Goal: Task Accomplishment & Management: Manage account settings

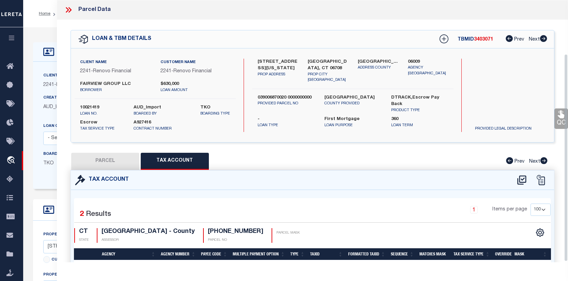
select select "100"
select select "25067"
select select "10"
select select "Escrow"
select select
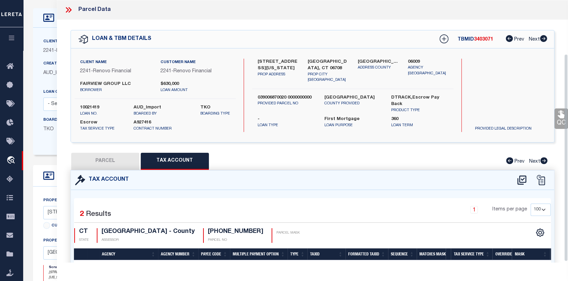
scroll to position [68, 0]
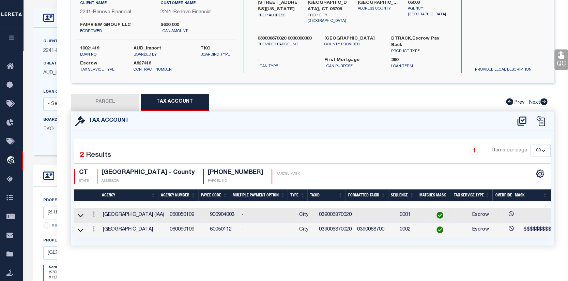
click at [31, 39] on div "LOAN DETAILS Client Name -" at bounding box center [228, 199] width 401 height 382
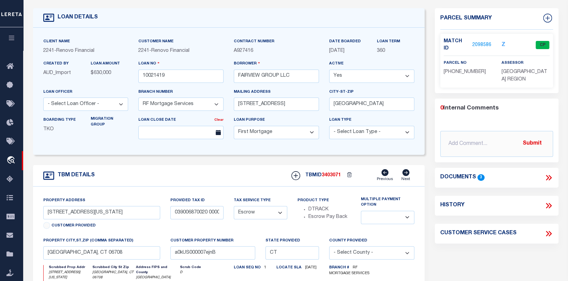
click at [549, 175] on icon at bounding box center [549, 177] width 3 height 5
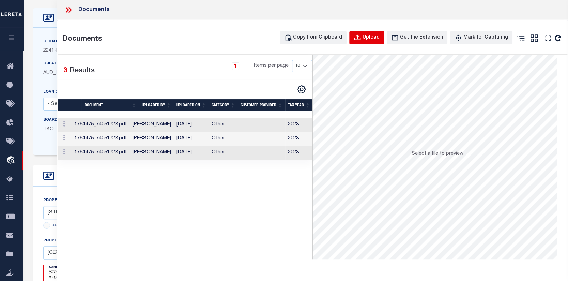
click at [376, 35] on div "Upload" at bounding box center [370, 37] width 17 height 7
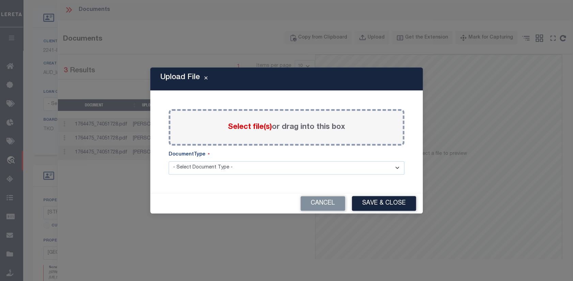
click at [256, 126] on span "Select file(s)" at bounding box center [250, 126] width 44 height 7
click at [0, 0] on input "Select file(s) or drag into this box" at bounding box center [0, 0] width 0 height 0
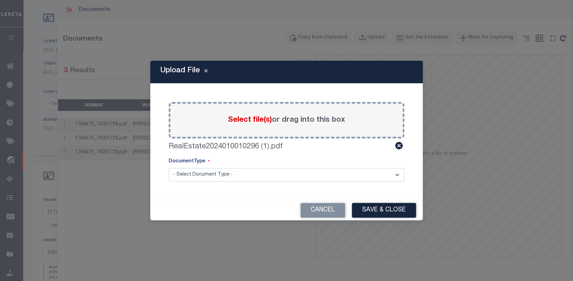
click at [399, 174] on select "- Select Document Type - Tax Service Documents" at bounding box center [287, 174] width 236 height 13
select select "TAX"
click at [169, 168] on select "- Select Document Type - Tax Service Documents" at bounding box center [287, 174] width 236 height 13
click at [385, 209] on button "Save & Close" at bounding box center [384, 210] width 64 height 15
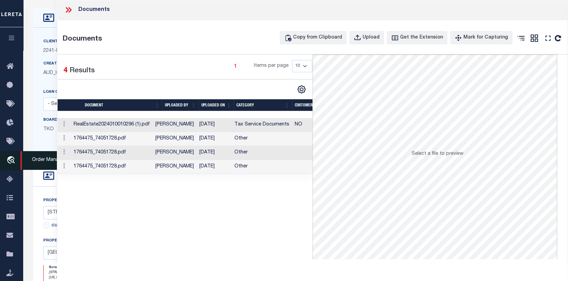
click at [12, 157] on icon "travel_explore" at bounding box center [11, 160] width 11 height 9
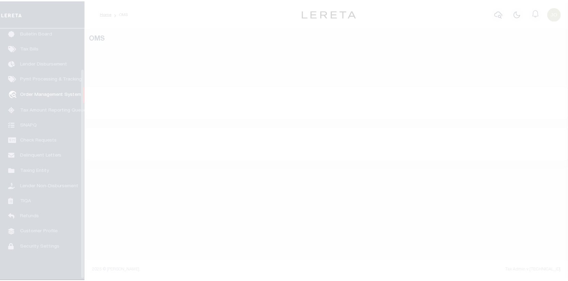
scroll to position [49, 0]
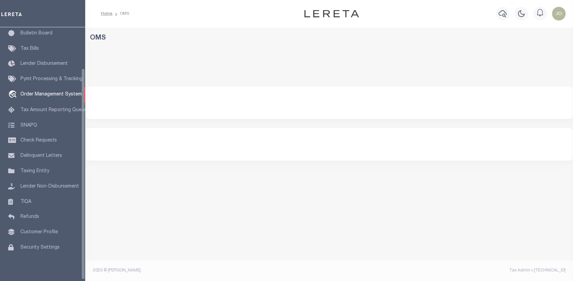
select select "200"
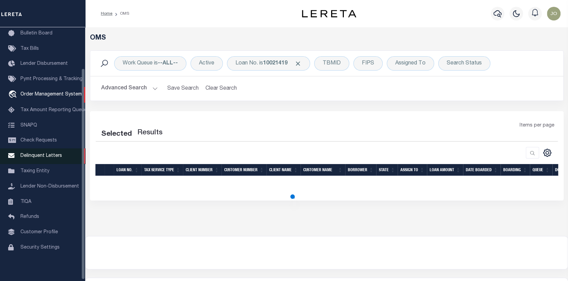
select select "200"
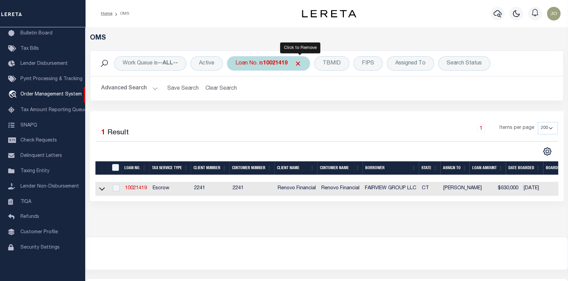
click at [299, 61] on span "Click to Remove" at bounding box center [297, 63] width 7 height 7
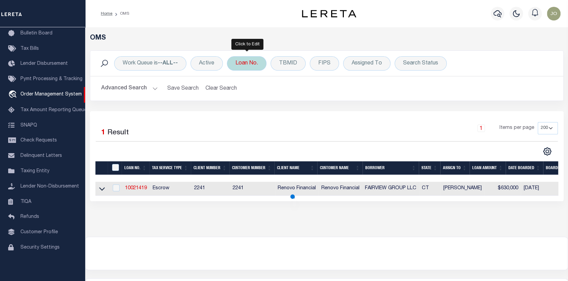
click at [252, 64] on div "Loan No." at bounding box center [246, 63] width 39 height 14
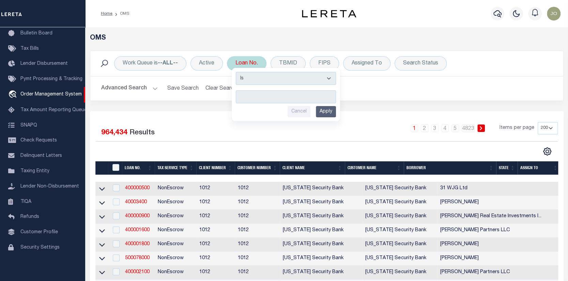
click at [240, 97] on input "text" at bounding box center [286, 96] width 100 height 13
type input "400638900"
click at [323, 110] on input "Apply" at bounding box center [326, 111] width 20 height 11
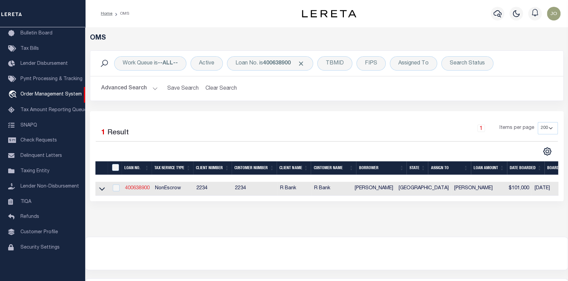
click at [139, 187] on link "400638900" at bounding box center [137, 188] width 25 height 5
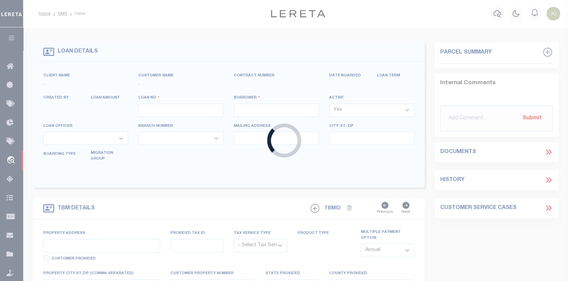
type input "400638900"
type input "[PERSON_NAME]"
select select
select select "NonEscrow"
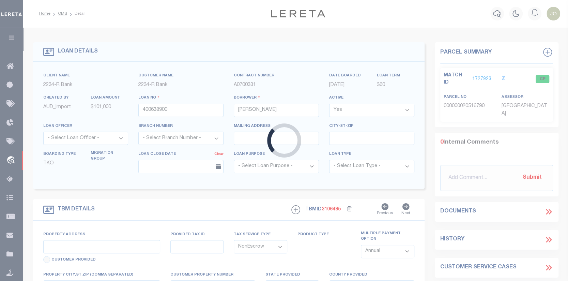
type input "287 COUNTY ROAD 446 A"
type input "20516790"
select select
type input "THORNDALE TX 76577"
type input "[GEOGRAPHIC_DATA]"
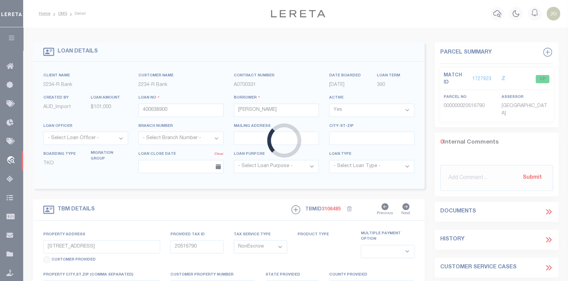
select select
type textarea "Liability subject to parcel provided"
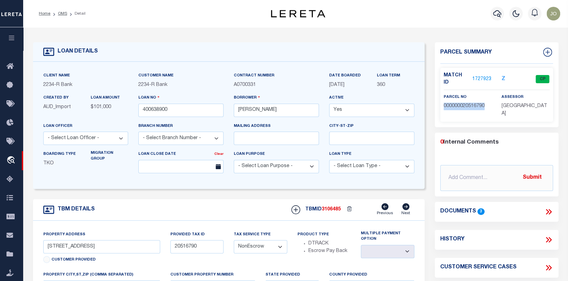
drag, startPoint x: 442, startPoint y: 99, endPoint x: 486, endPoint y: 98, distance: 43.3
click at [486, 98] on div "parcel no 000000020516790" at bounding box center [467, 105] width 58 height 24
copy span "000000020516790"
click at [480, 76] on link "1727923" at bounding box center [481, 79] width 19 height 7
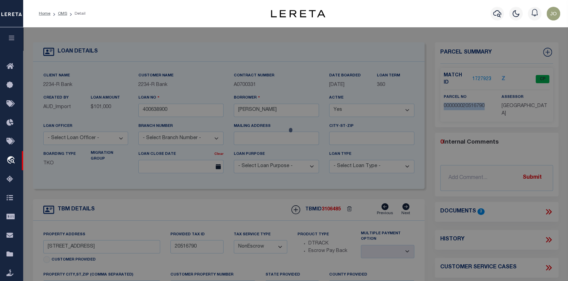
checkbox input "false"
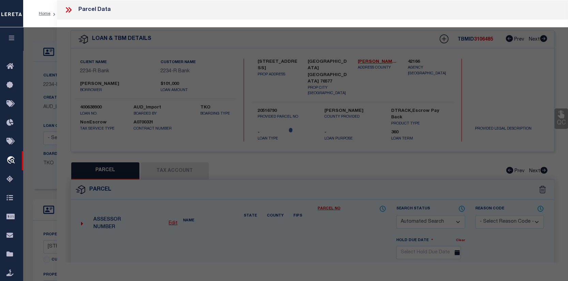
select select "CP"
type input "WILLIAMS MARK LANDON & MARIESHA DAENIE"
type input "A145-290-022-03"
select select
type input "287 COUNTY ROAD 446A"
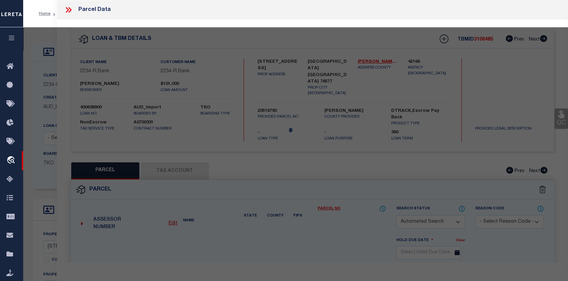
checkbox input "false"
type input "THORNDALE, TX 76577"
type textarea "A1450 DUNCAN, BRICE P.,40.91 ACRES"
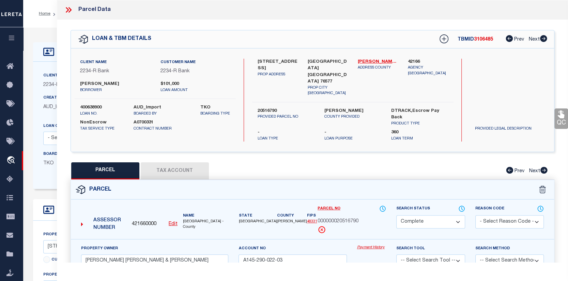
click at [164, 162] on button "Tax Account" at bounding box center [175, 170] width 68 height 17
select select "100"
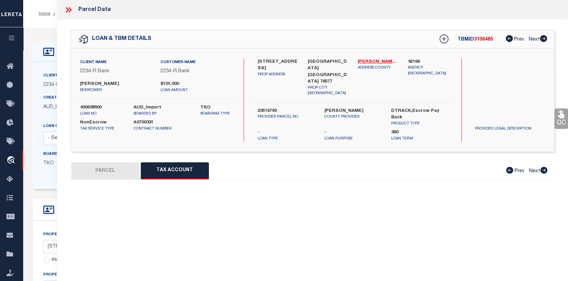
select select "100"
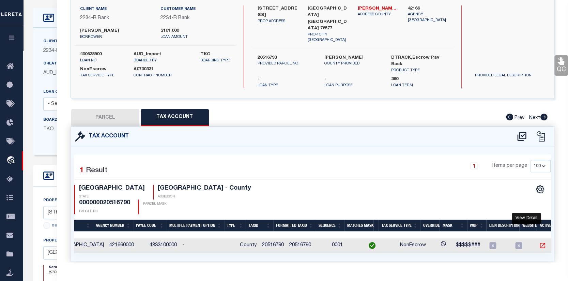
click at [539, 242] on icon "" at bounding box center [542, 245] width 7 height 7
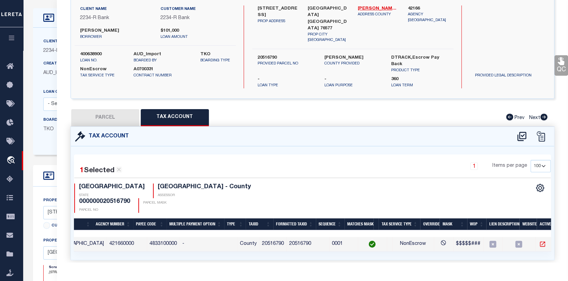
scroll to position [52, 0]
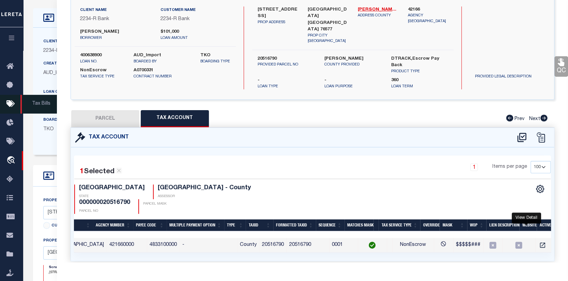
click at [27, 107] on span "Tax Bills" at bounding box center [40, 104] width 40 height 19
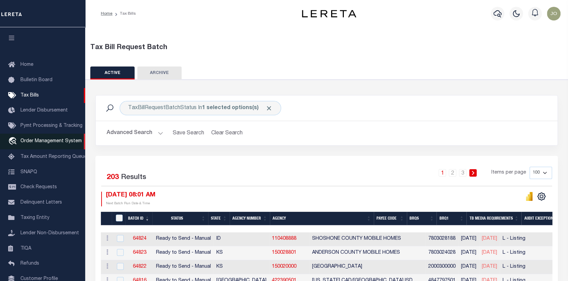
click at [46, 139] on link "travel_explore Order Management System" at bounding box center [42, 141] width 85 height 16
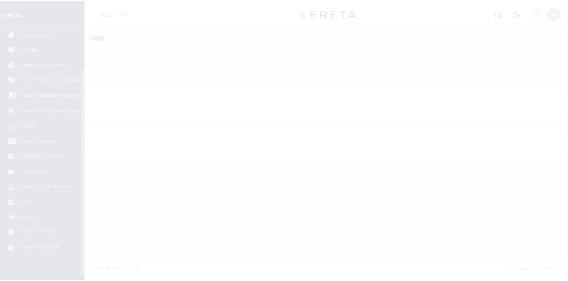
scroll to position [49, 0]
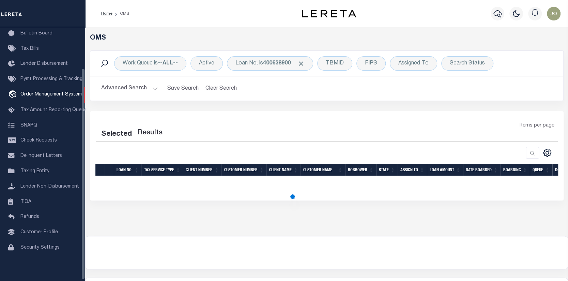
select select "200"
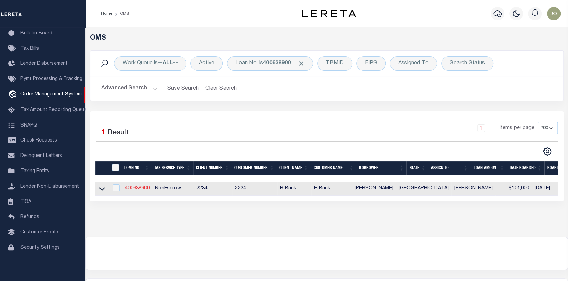
click at [140, 187] on link "400638900" at bounding box center [137, 188] width 25 height 5
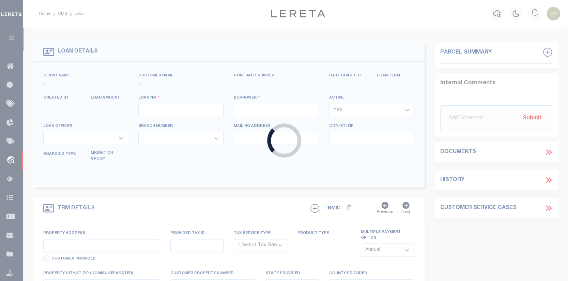
type input "400638900"
type input "[PERSON_NAME]"
select select
select select "NonEscrow"
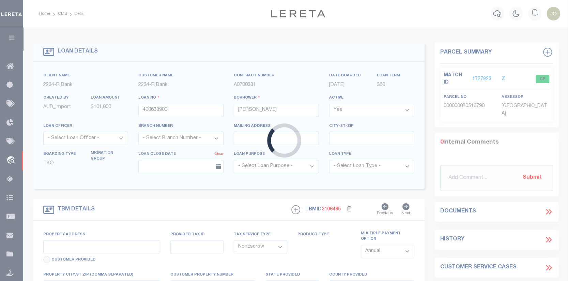
type input "[STREET_ADDRESS]"
type input "20516790"
select select
type input "[GEOGRAPHIC_DATA] [GEOGRAPHIC_DATA] 76577"
type input "[GEOGRAPHIC_DATA]"
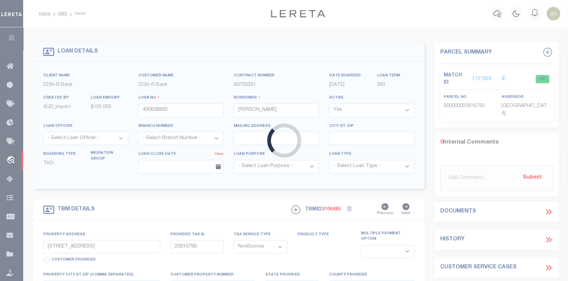
select select
type textarea "Liability subject to parcel provided"
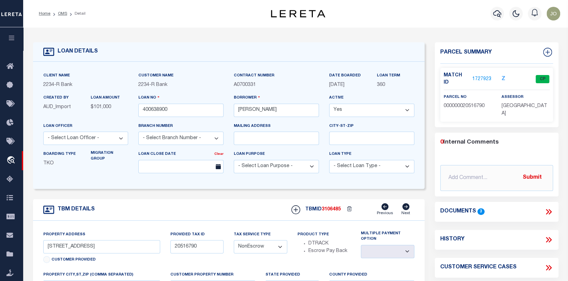
click at [479, 76] on link "1727923" at bounding box center [481, 79] width 19 height 7
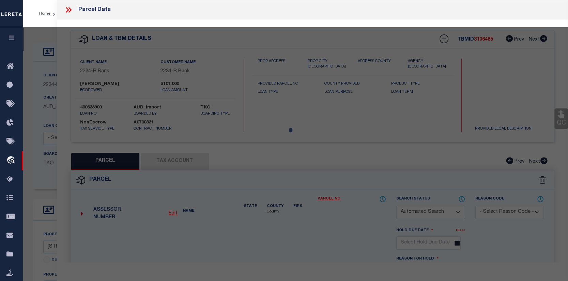
checkbox input "false"
select select "CP"
type input "WILLIAMS MARK LANDON & MARIESHA DAENIE"
type input "A145-290-022-03"
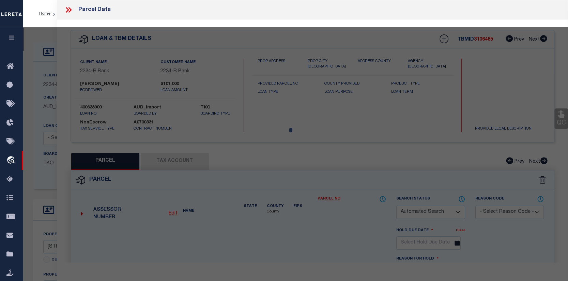
select select
type input "287 COUNTY ROAD 446A"
checkbox input "false"
type input "THORNDALE, TX 76577"
type textarea "A1450 [PERSON_NAME],40.91 ACRES"
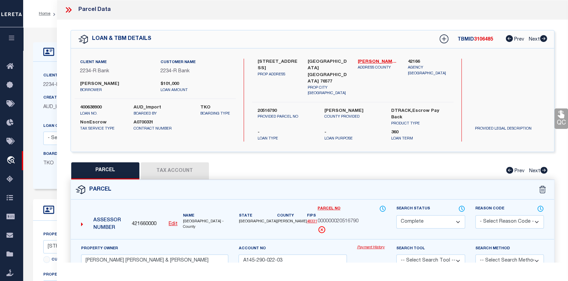
click at [192, 164] on button "Tax Account" at bounding box center [175, 170] width 68 height 17
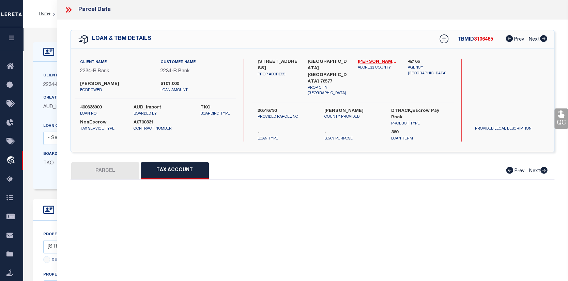
select select "100"
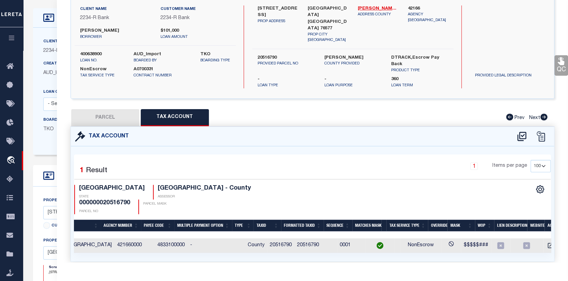
scroll to position [0, 49]
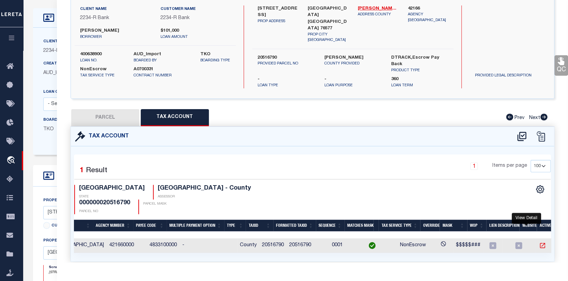
click at [539, 242] on icon "" at bounding box center [542, 245] width 7 height 7
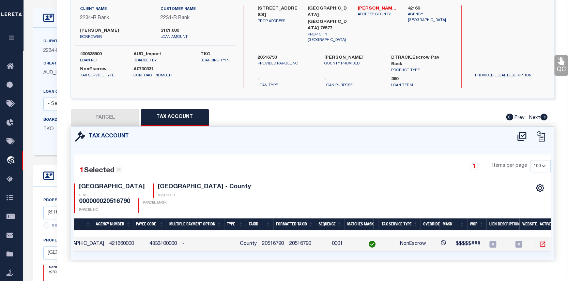
scroll to position [52, 0]
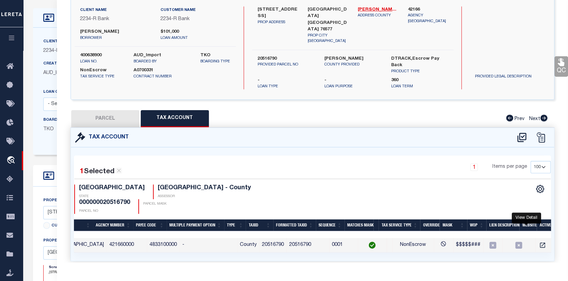
click at [122, 114] on button "PARCEL" at bounding box center [105, 118] width 68 height 17
select select "AS"
checkbox input "false"
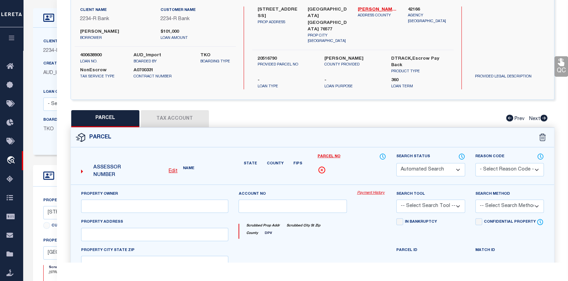
select select "CP"
type input "[PERSON_NAME] [PERSON_NAME] & [PERSON_NAME]"
type input "A145-290-022-03"
select select
type input "[STREET_ADDRESS]"
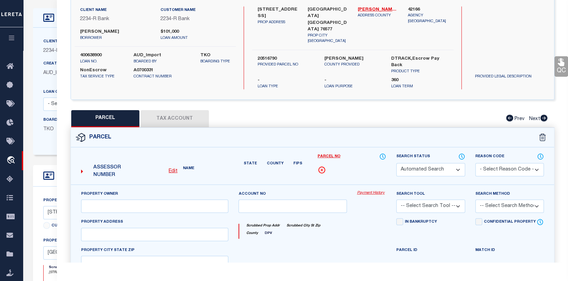
checkbox input "false"
type input "THORNDALE, TX 76577"
type textarea "A1450 [PERSON_NAME],40.91 ACRES"
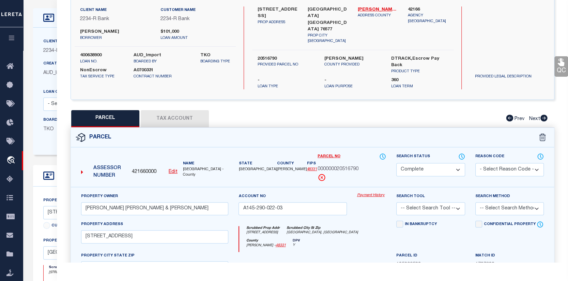
click at [369, 192] on link "Payment History" at bounding box center [371, 195] width 29 height 6
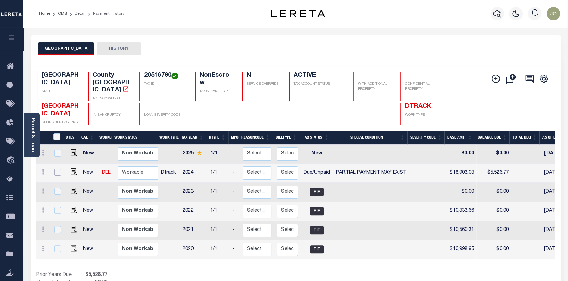
click at [54, 169] on input "checkbox" at bounding box center [57, 172] width 7 height 7
checkbox input "true"
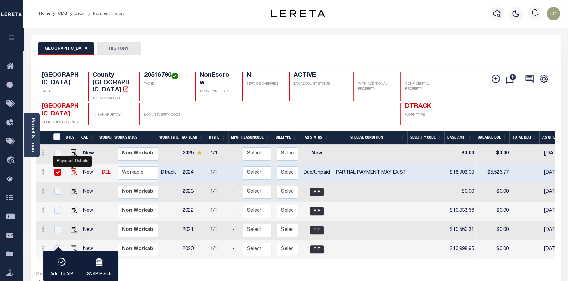
click at [71, 168] on img "" at bounding box center [73, 171] width 7 height 7
checkbox input "false"
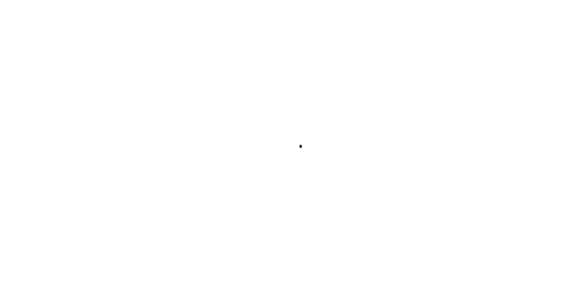
checkbox input "false"
type input "08/31/2025"
type input "08/01/2025"
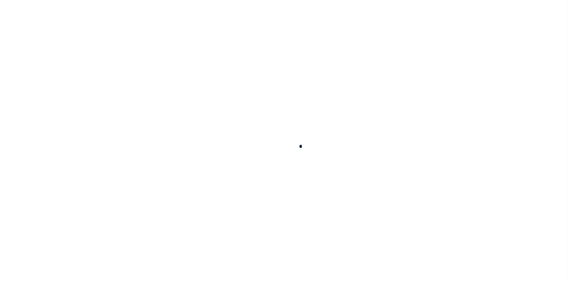
select select "DUE"
select select "15"
type input "$18,903.08"
type input "$1,408.33"
type input "$4,118.44"
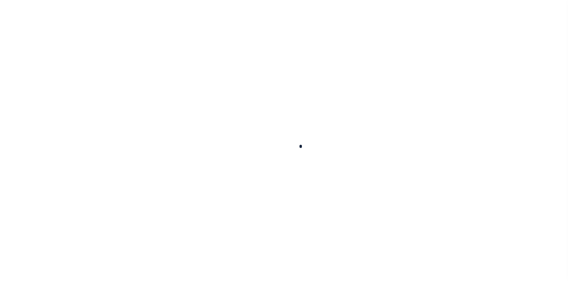
type input "$5,526.77"
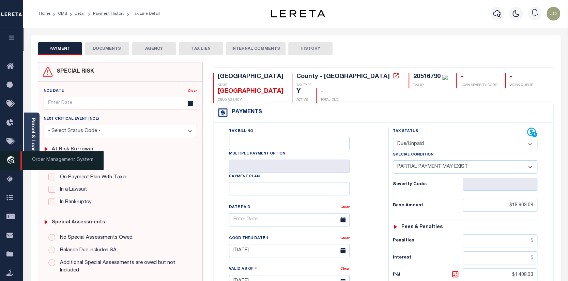
click at [11, 159] on icon "travel_explore" at bounding box center [11, 160] width 11 height 9
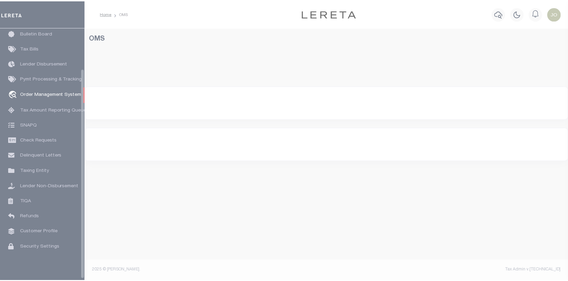
scroll to position [49, 0]
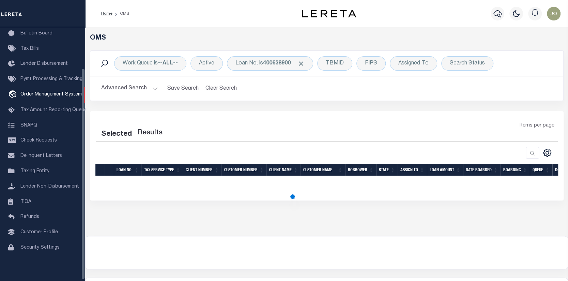
select select "200"
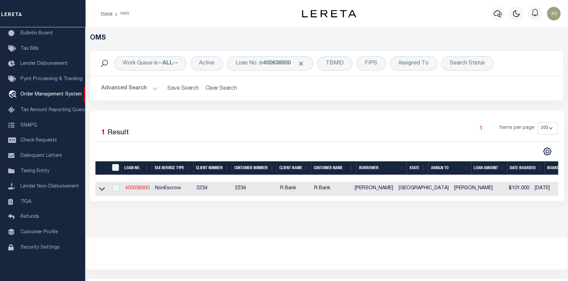
click at [136, 187] on link "400638900" at bounding box center [137, 188] width 25 height 5
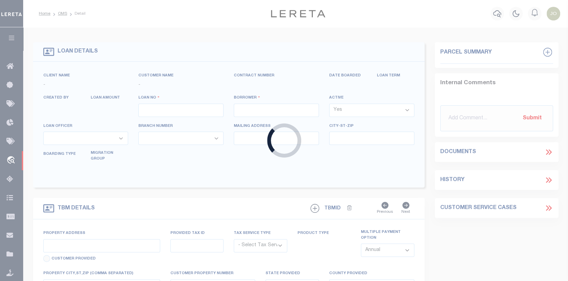
type input "400638900"
type input "[PERSON_NAME]"
select select
select select "NonEscrow"
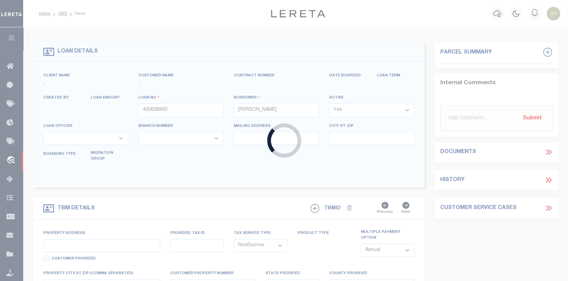
type input "[STREET_ADDRESS]"
type input "20516790"
select select
type input "THORNDALE TX 76577"
type input "[GEOGRAPHIC_DATA]"
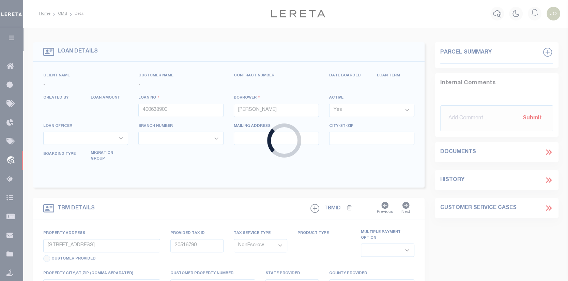
select select
type textarea "Liability subject to parcel provided"
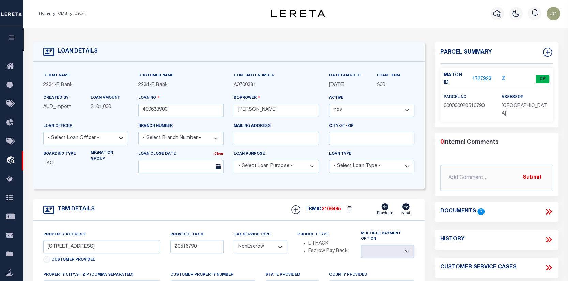
click at [482, 76] on link "1727923" at bounding box center [481, 79] width 19 height 7
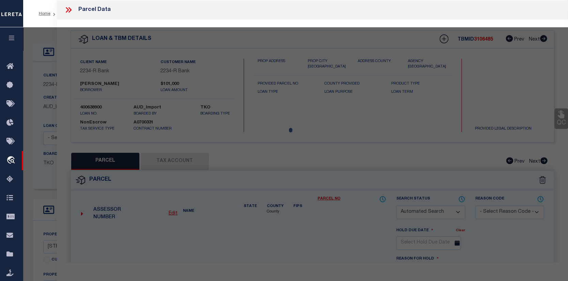
checkbox input "false"
select select "CP"
type input "[PERSON_NAME] [PERSON_NAME] & [PERSON_NAME]"
type input "A145-290-022-03"
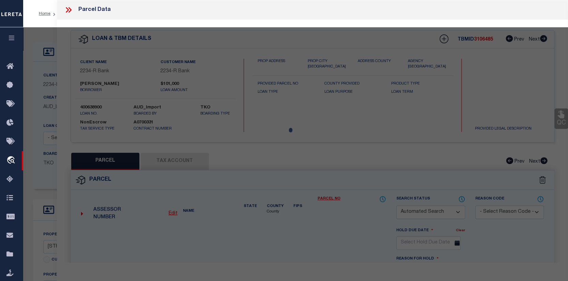
select select
type input "[STREET_ADDRESS]"
checkbox input "false"
type input "THORNDALE, TX 76577"
type textarea "A1450 [PERSON_NAME],40.91 ACRES"
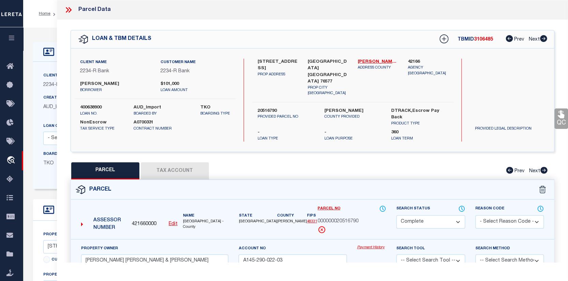
click at [374, 244] on link "Payment History" at bounding box center [371, 247] width 29 height 6
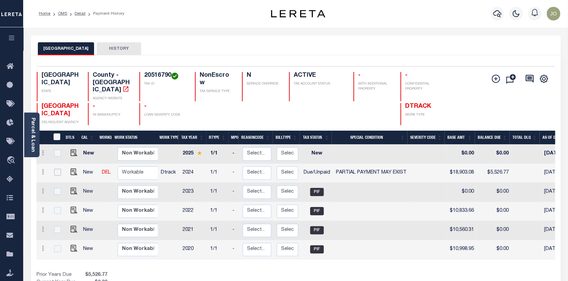
click at [57, 169] on input "checkbox" at bounding box center [57, 172] width 7 height 7
checkbox input "true"
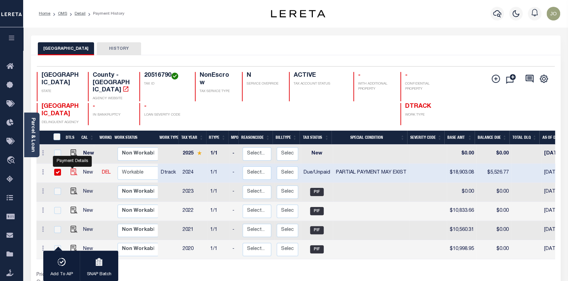
click at [70, 168] on img "" at bounding box center [73, 171] width 7 height 7
checkbox input "false"
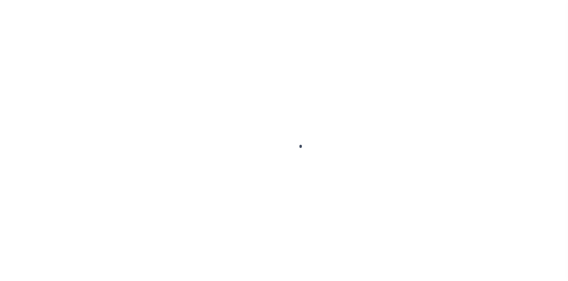
select select "DUE"
select select "15"
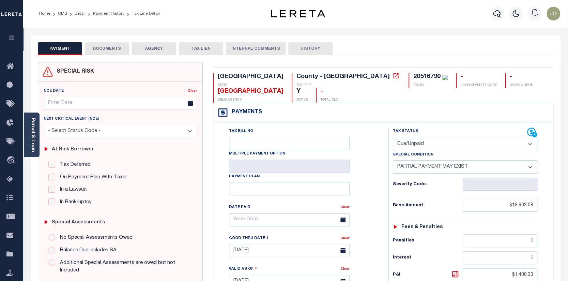
click at [532, 160] on select "-- Select Special Condition -- 3RD PARTY TAX LIEN AGENCY TAX LIEN (A.K.A Inside…" at bounding box center [465, 166] width 145 height 13
click at [374, 46] on div "PAYMENT DOCUMENTS AGENCY DELINQUENT PAYEE TAX LIEN HISTORY" at bounding box center [296, 48] width 516 height 13
click at [530, 138] on select "- Select Status Code - Open Due/Unpaid Paid Incomplete No Tax Due Internal Refu…" at bounding box center [465, 144] width 145 height 13
select select "PYD"
click at [393, 138] on select "- Select Status Code - Open Due/Unpaid Paid Incomplete No Tax Due Internal Refu…" at bounding box center [465, 144] width 145 height 13
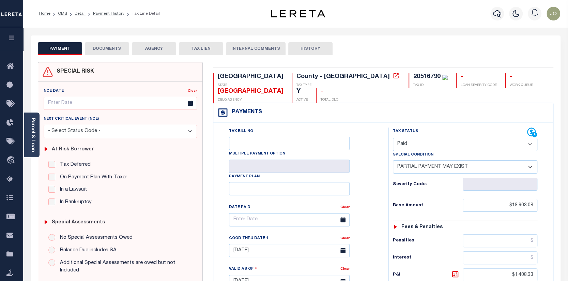
select select "0"
type input "[DATE]"
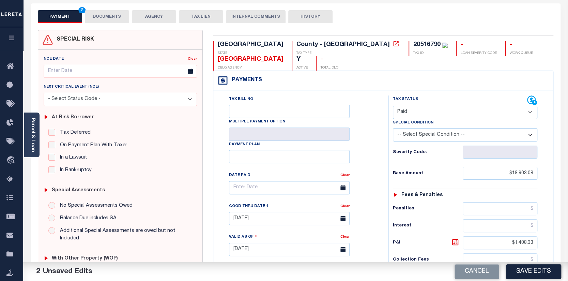
scroll to position [34, 0]
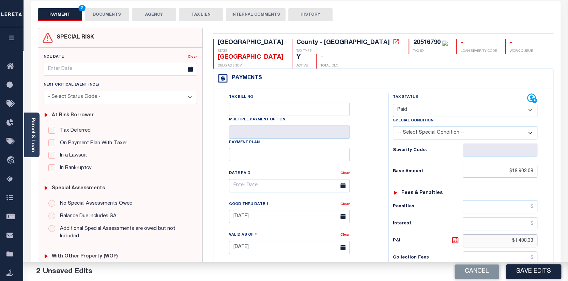
click at [512, 234] on input "$1,408.33" at bounding box center [499, 240] width 75 height 13
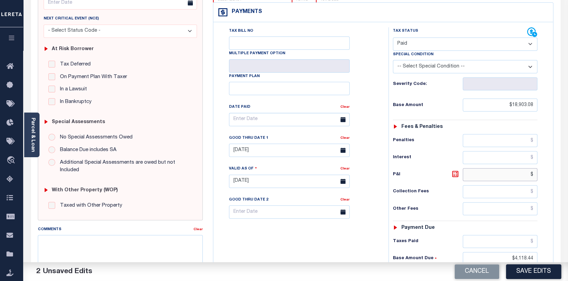
scroll to position [102, 0]
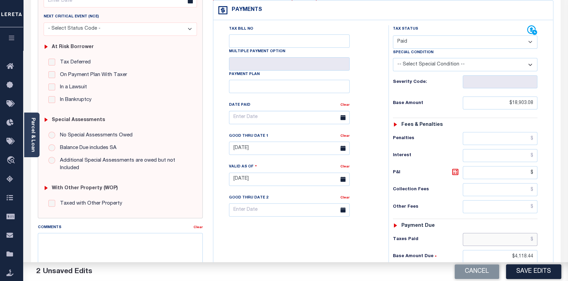
type input "$.00"
click at [531, 233] on input "text" at bounding box center [499, 239] width 75 height 13
type input "$18,903.08"
click at [513, 250] on input "$4,118.44" at bounding box center [499, 256] width 75 height 13
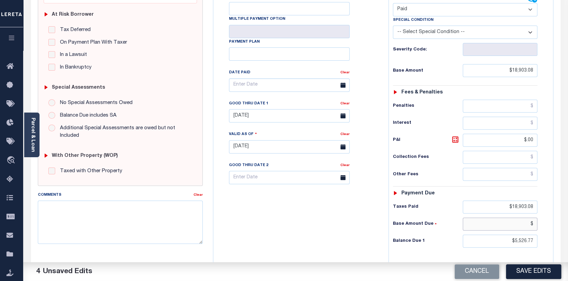
scroll to position [136, 0]
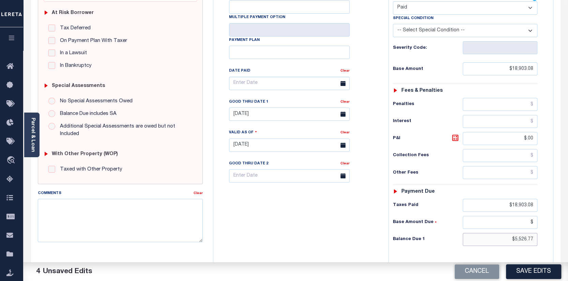
type input "$.00"
click at [514, 233] on input "$5,526.77" at bounding box center [499, 239] width 75 height 13
type input "$0.00"
click at [526, 270] on button "Save Edits" at bounding box center [533, 271] width 55 height 15
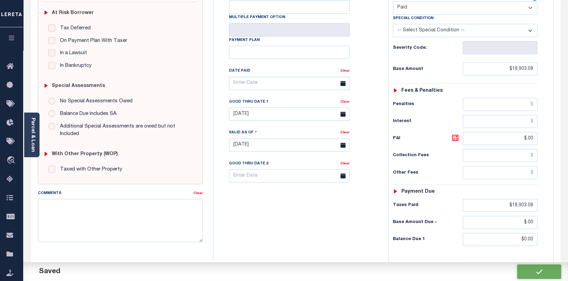
checkbox input "false"
type input "$18,903.08"
type input "$0"
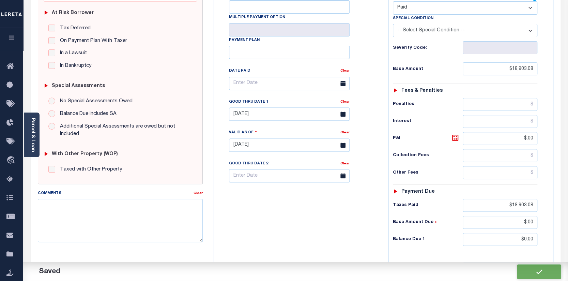
type input "$18,903.08"
type input "$0"
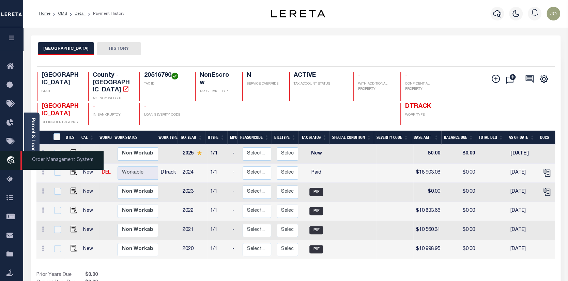
click at [12, 162] on icon "travel_explore" at bounding box center [11, 160] width 11 height 9
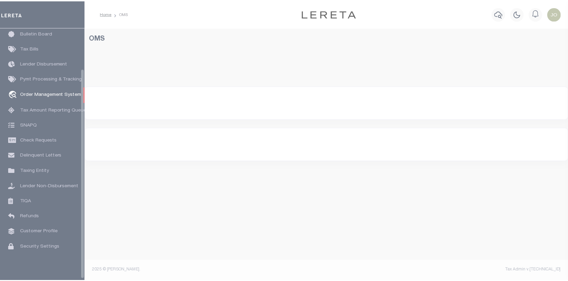
scroll to position [49, 0]
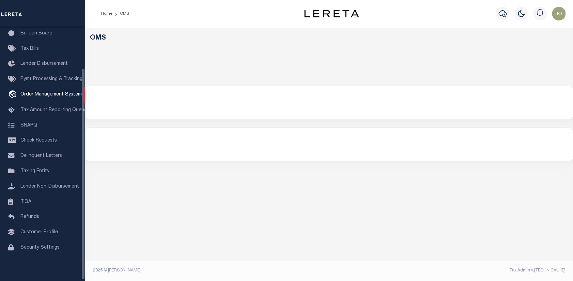
select select "200"
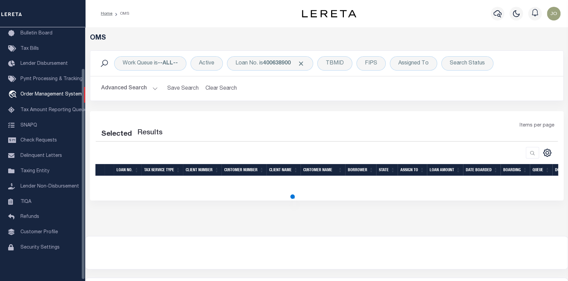
select select "200"
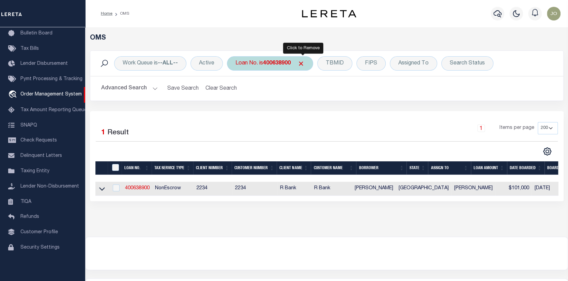
click at [303, 62] on span "Click to Remove" at bounding box center [300, 63] width 7 height 7
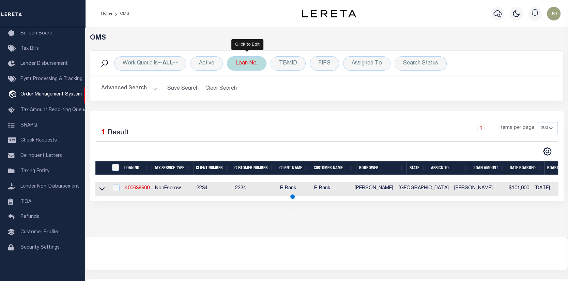
click at [247, 60] on div "Loan No." at bounding box center [246, 63] width 39 height 14
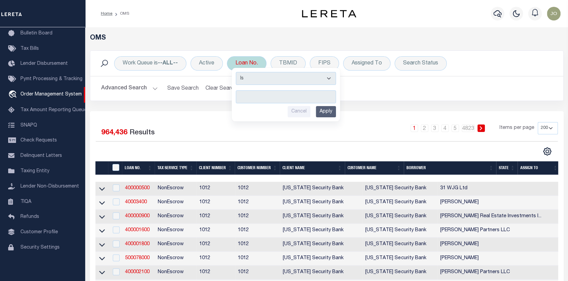
click at [239, 95] on input "text" at bounding box center [286, 96] width 100 height 13
type input "113341"
click at [323, 111] on input "Apply" at bounding box center [326, 111] width 20 height 11
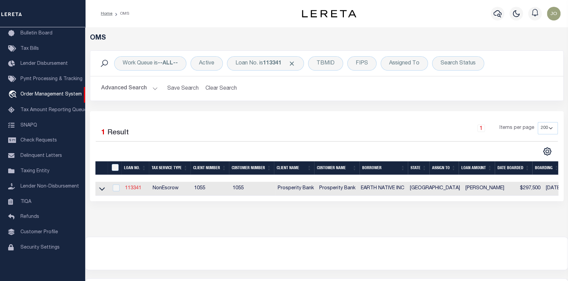
click at [135, 187] on link "113341" at bounding box center [133, 188] width 16 height 5
type input "113341"
type input "EARTH NATIVE INC"
select select
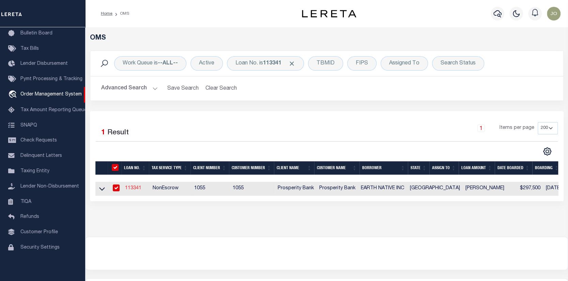
type input "[STREET_ADDRESS]"
type input "[GEOGRAPHIC_DATA]"
select select
select select "NonEscrow"
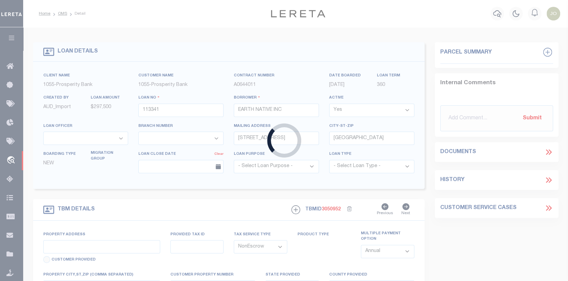
select select "10379"
select select "3831"
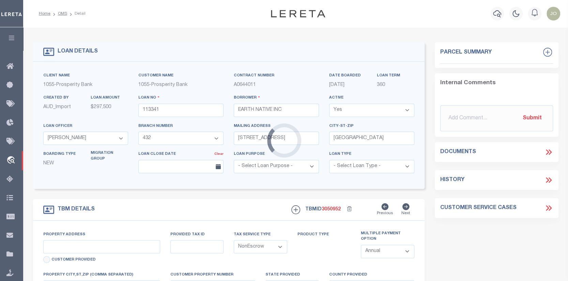
type input "[STREET_ADDRESS]"
select select
type input "[GEOGRAPHIC_DATA]"
select select
type textarea "[STREET_ADDRESS] TR 1: 17.779 ACRES OF THE L [PERSON_NAME] SURVEY ABST 225 [GEO…"
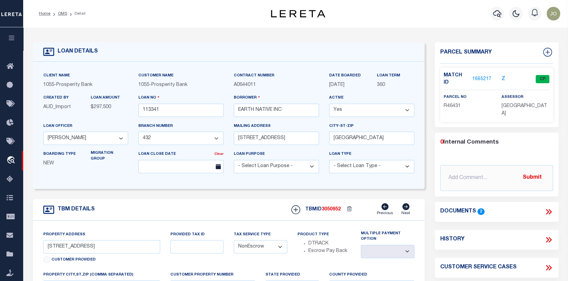
click at [484, 76] on link "1665217" at bounding box center [481, 79] width 19 height 7
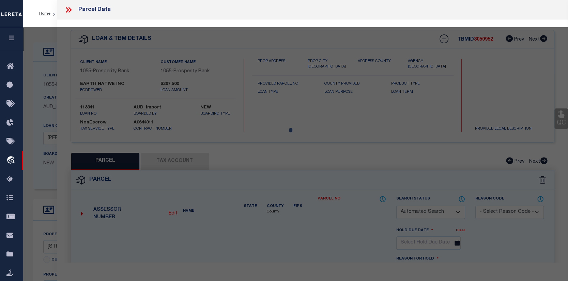
checkbox input "false"
select select "CP"
type input "EARTH NATIVE INC"
select select
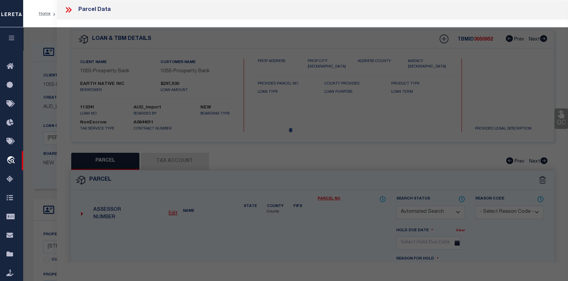
checkbox input "false"
type textarea "A225 [PERSON_NAME], L., ACRES 14.3650"
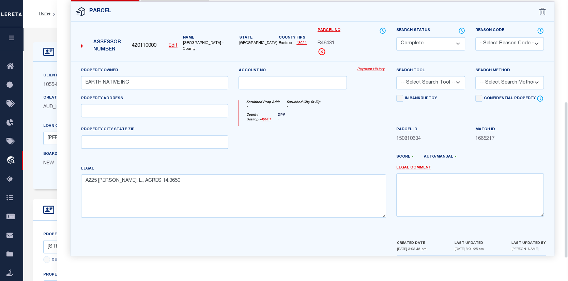
scroll to position [170, 0]
